Goal: Information Seeking & Learning: Check status

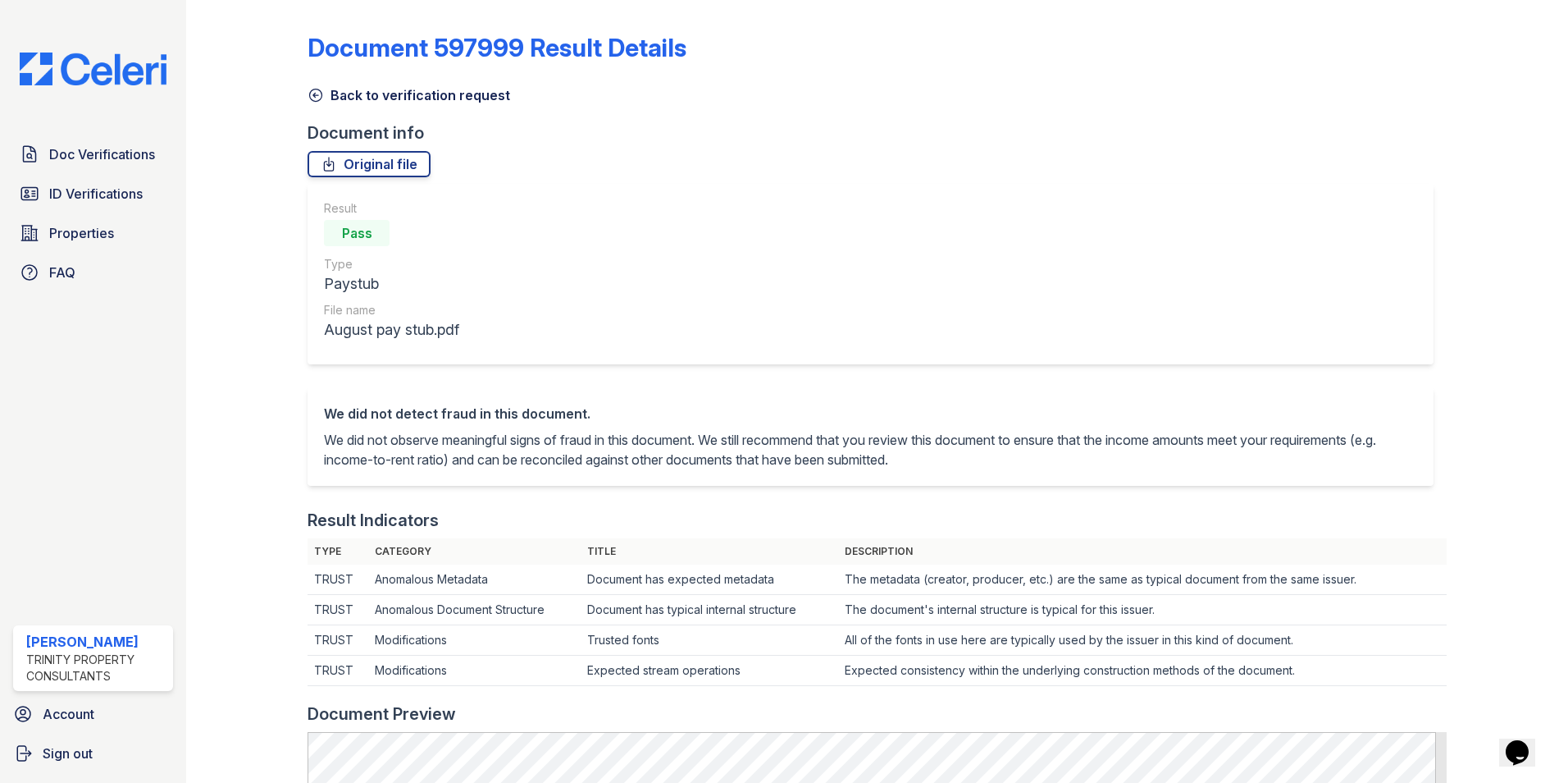
scroll to position [410, 0]
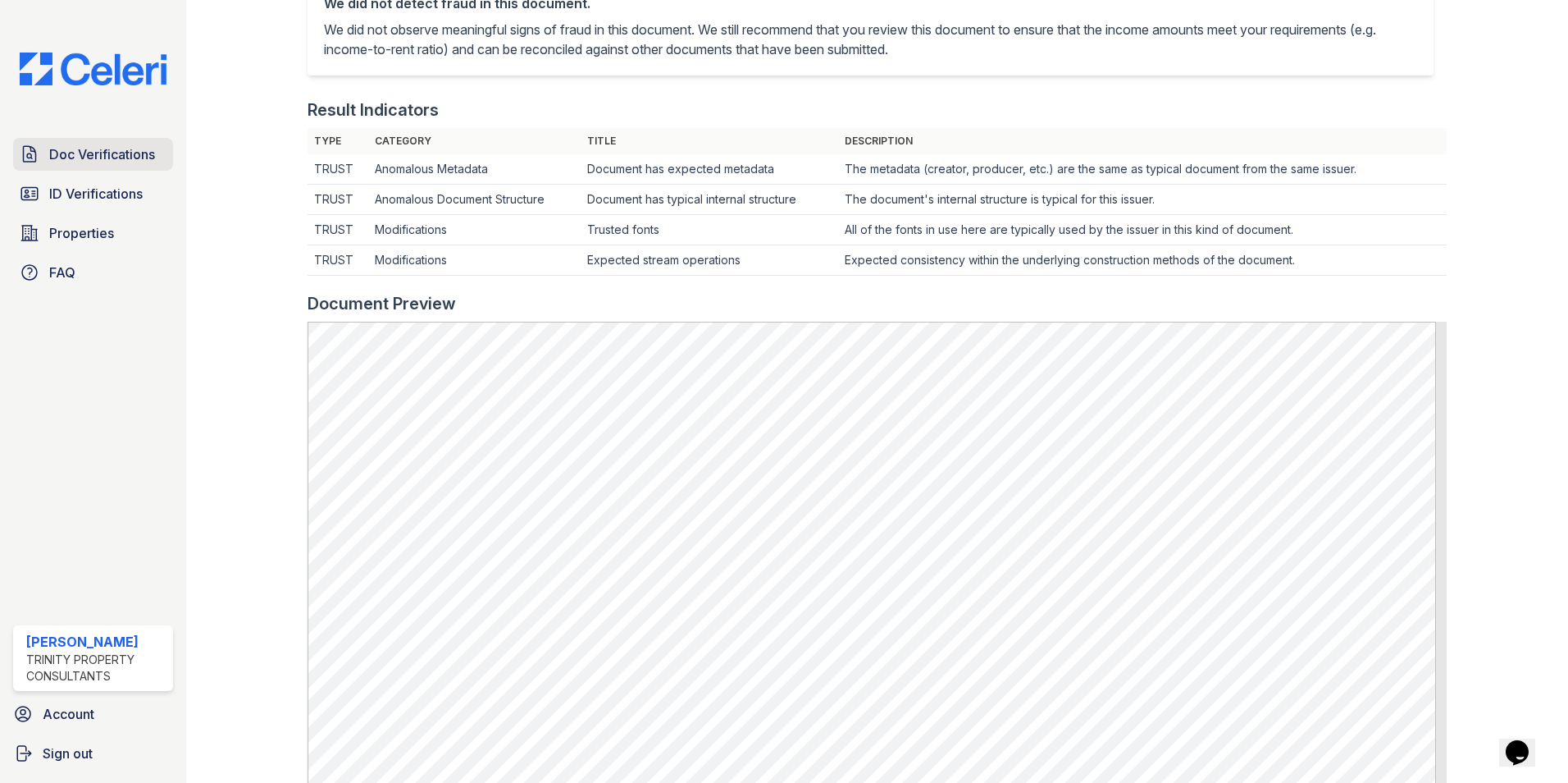
click at [116, 140] on link "Doc Verifications" at bounding box center [93, 154] width 160 height 33
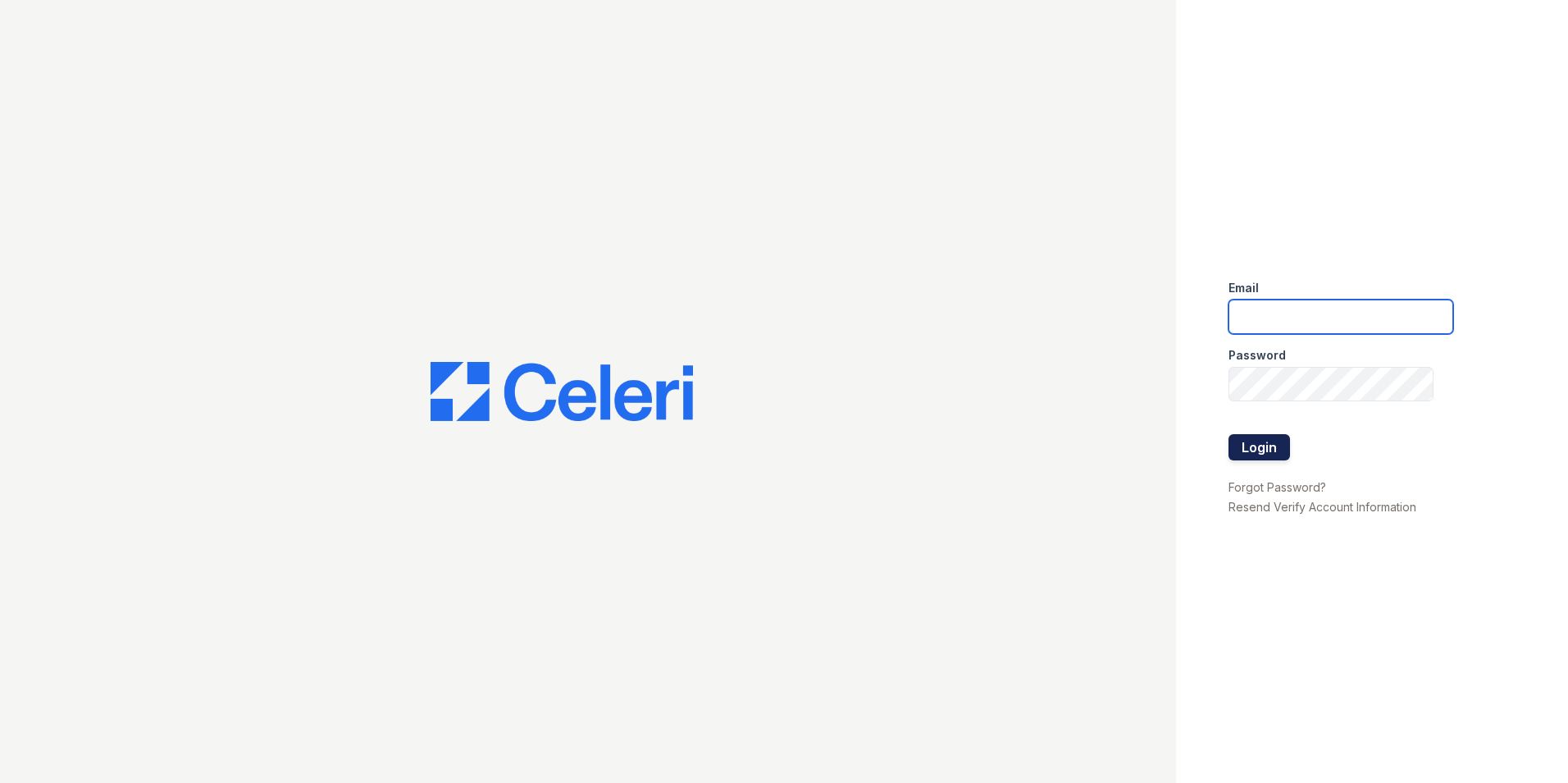
type input "[EMAIL_ADDRESS][DOMAIN_NAME]"
click at [1271, 456] on button "Login" at bounding box center [1259, 447] width 62 height 26
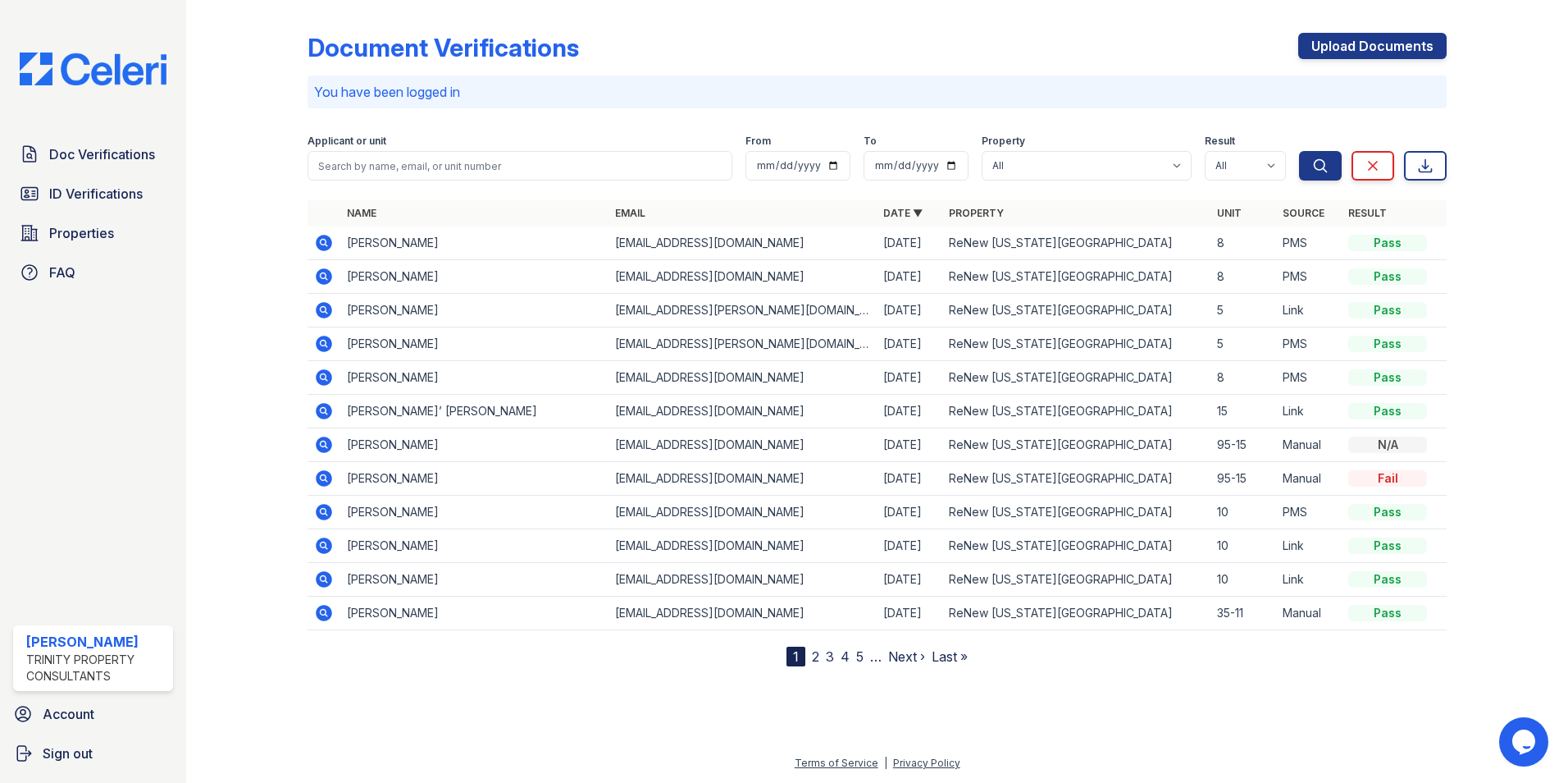
click at [857, 656] on link "5" at bounding box center [859, 656] width 7 height 16
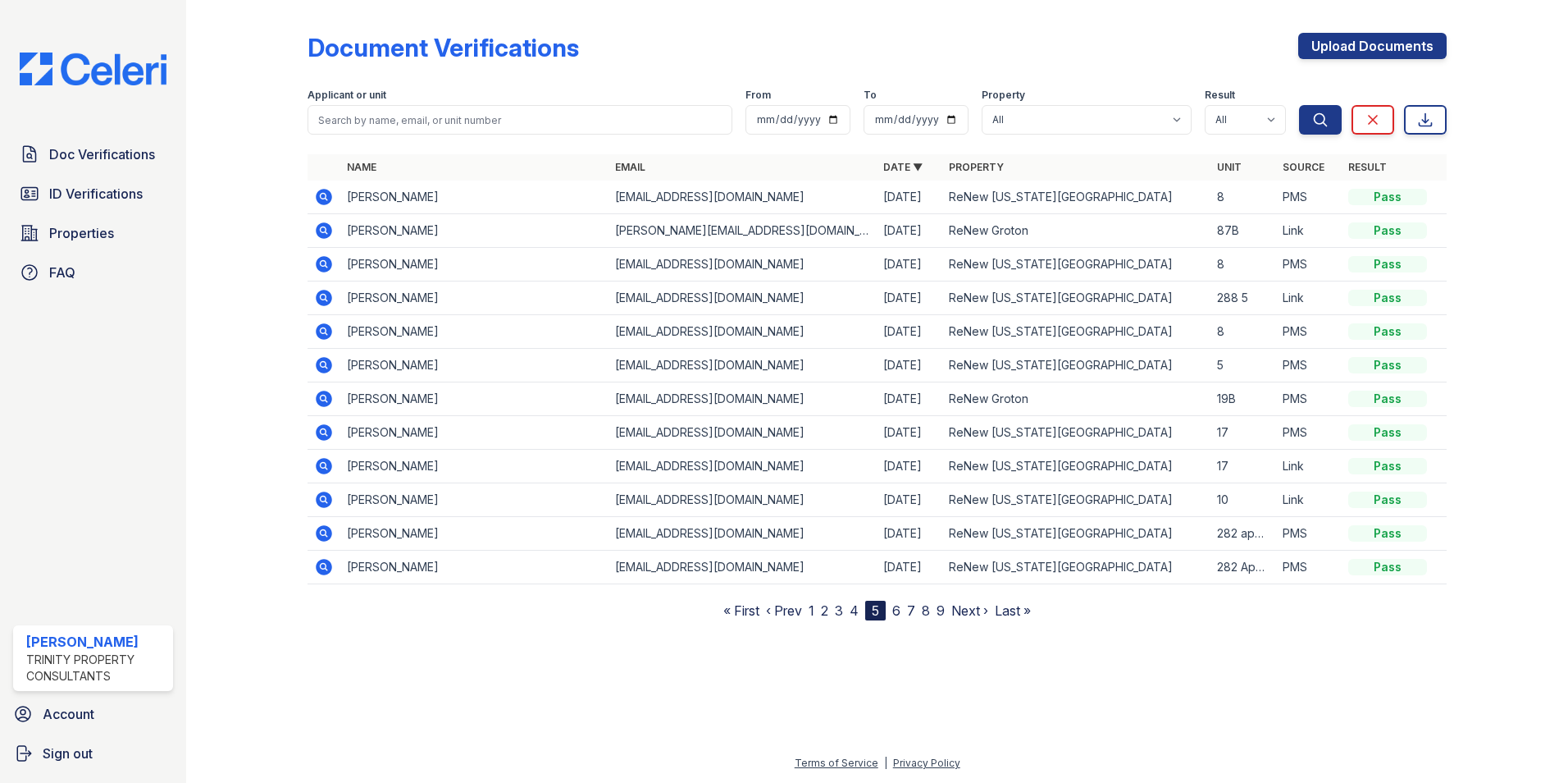
click at [936, 614] on link "9" at bounding box center [940, 610] width 8 height 16
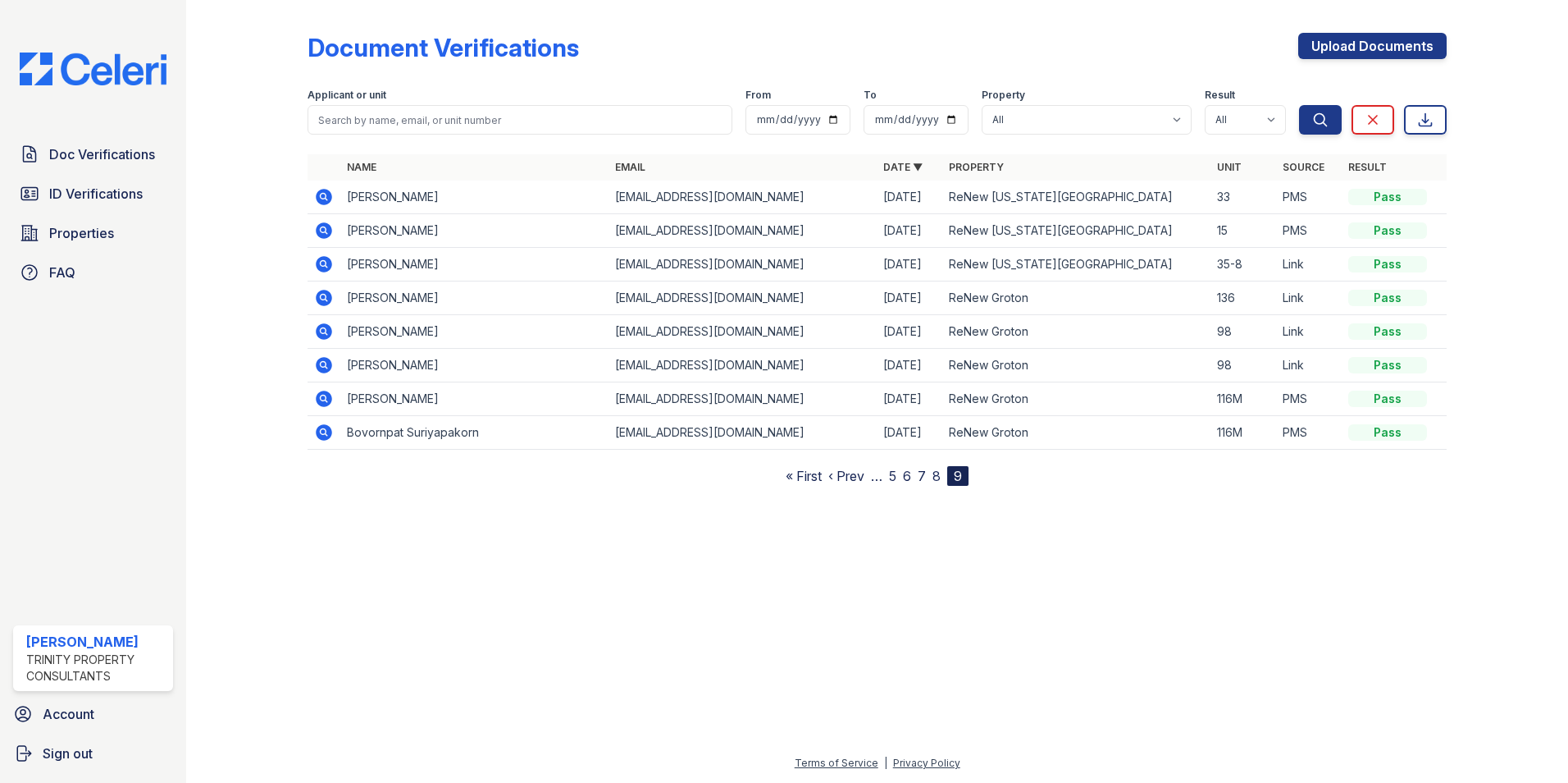
click at [936, 478] on link "8" at bounding box center [936, 476] width 8 height 16
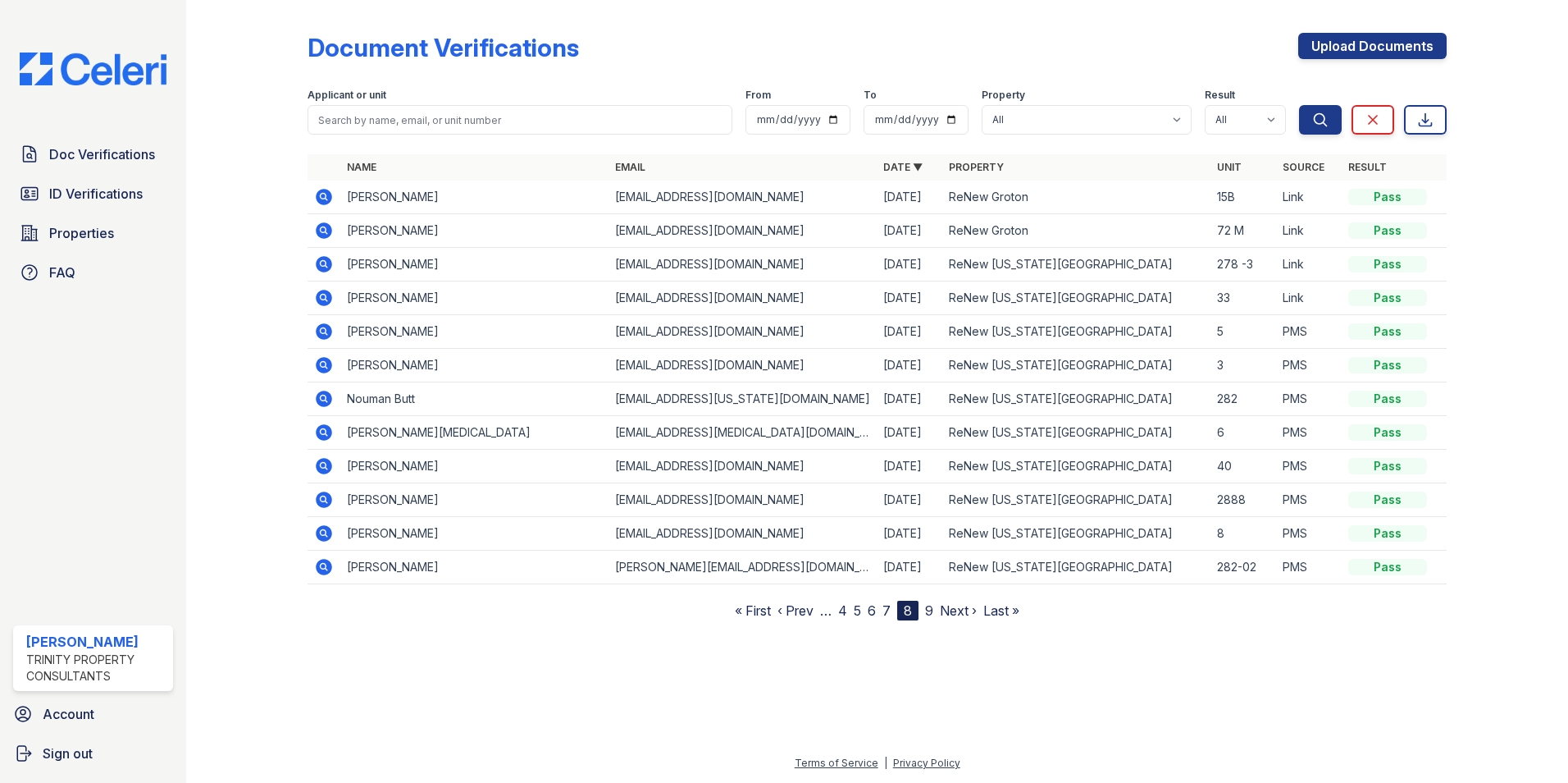
click at [889, 610] on link "7" at bounding box center [886, 610] width 8 height 16
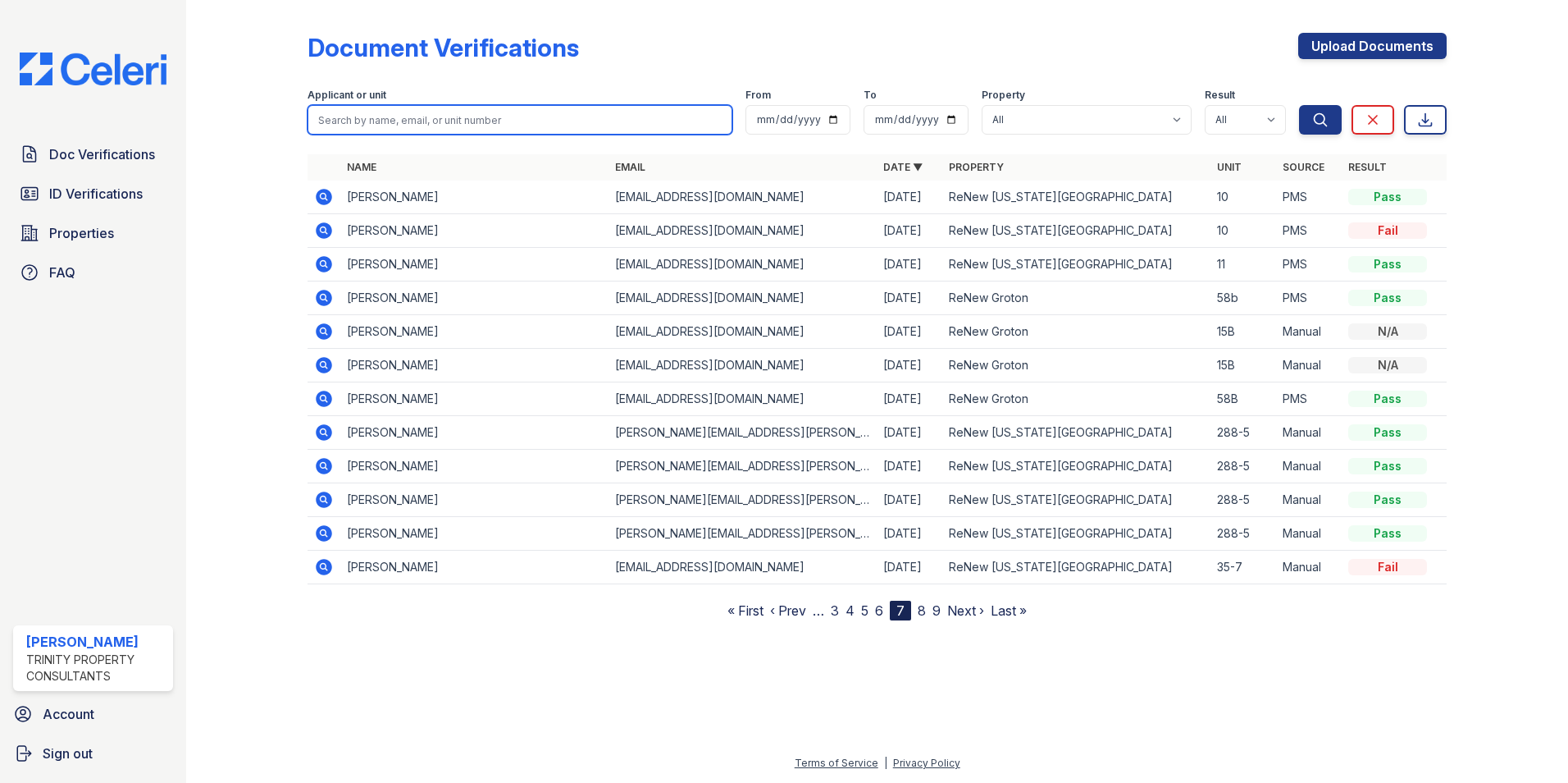
click at [448, 119] on input "search" at bounding box center [520, 120] width 425 height 29
type input "hol"
click at [1299, 105] on button "Search" at bounding box center [1321, 120] width 43 height 29
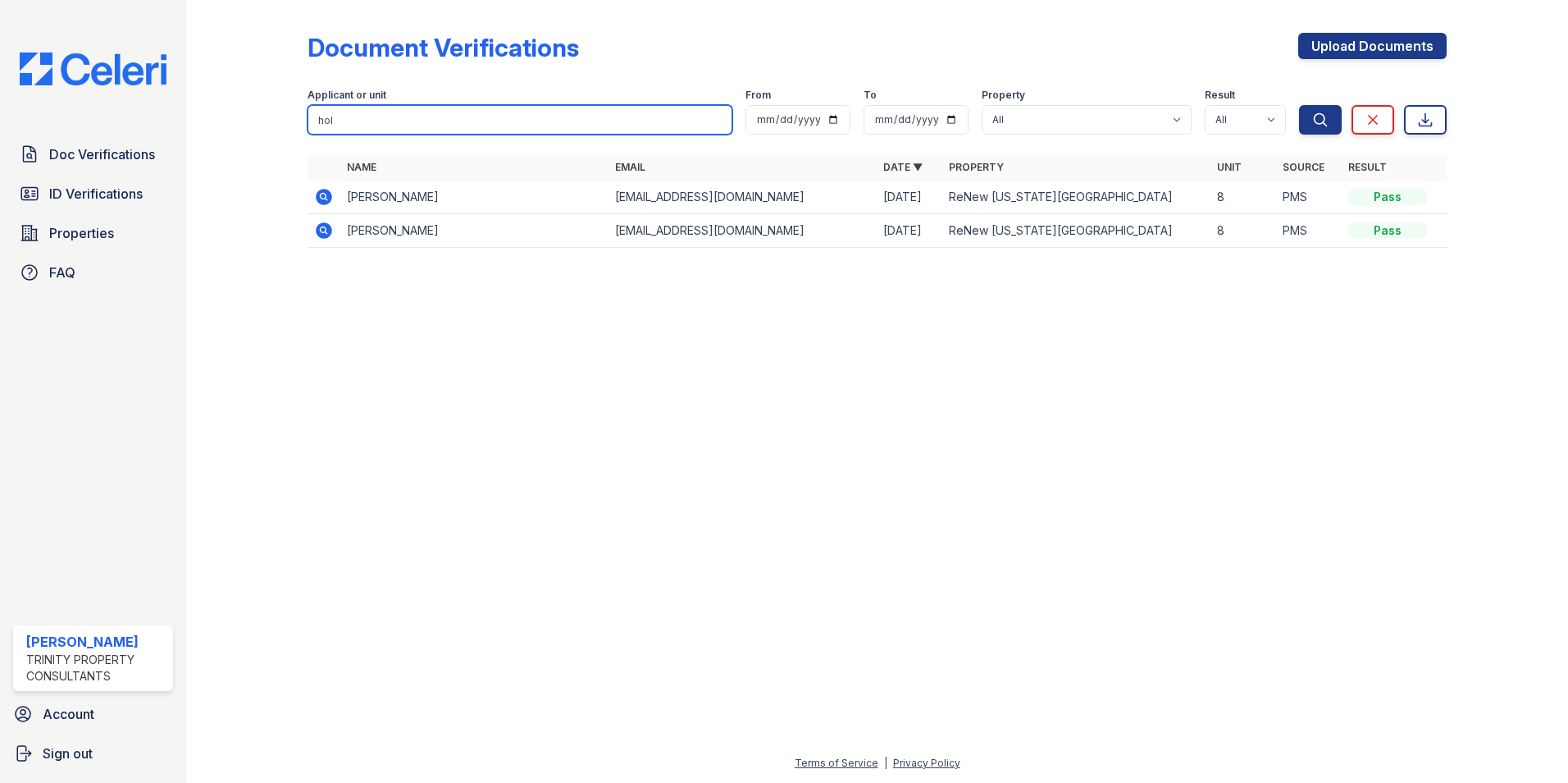
click at [448, 119] on input "hol" at bounding box center [520, 120] width 425 height 29
type input "holu"
click at [1299, 105] on button "Search" at bounding box center [1321, 120] width 43 height 29
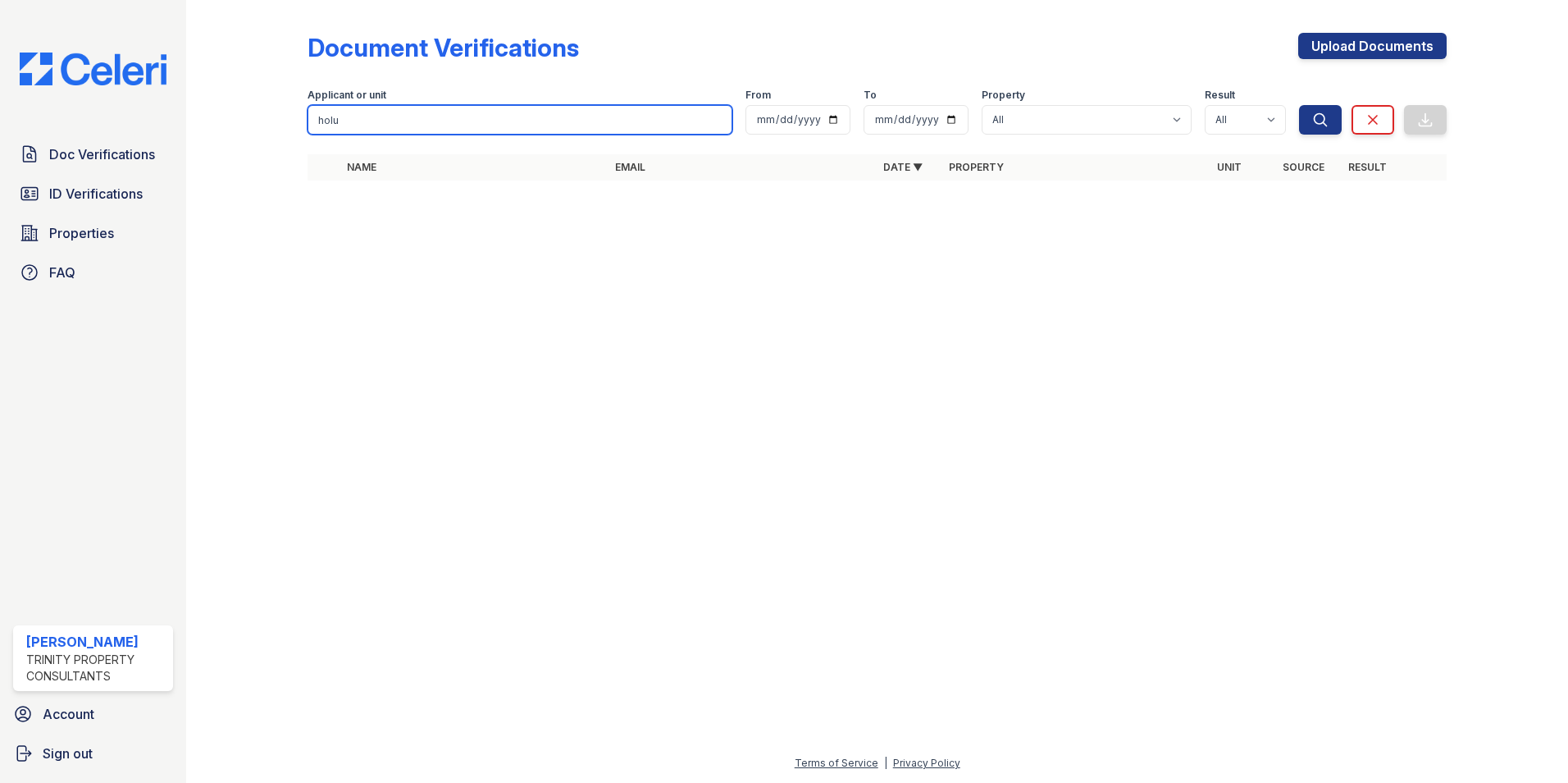
click at [354, 118] on input "holu" at bounding box center [520, 120] width 425 height 29
click at [79, 165] on link "Doc Verifications" at bounding box center [93, 154] width 160 height 33
